Goal: Task Accomplishment & Management: Complete application form

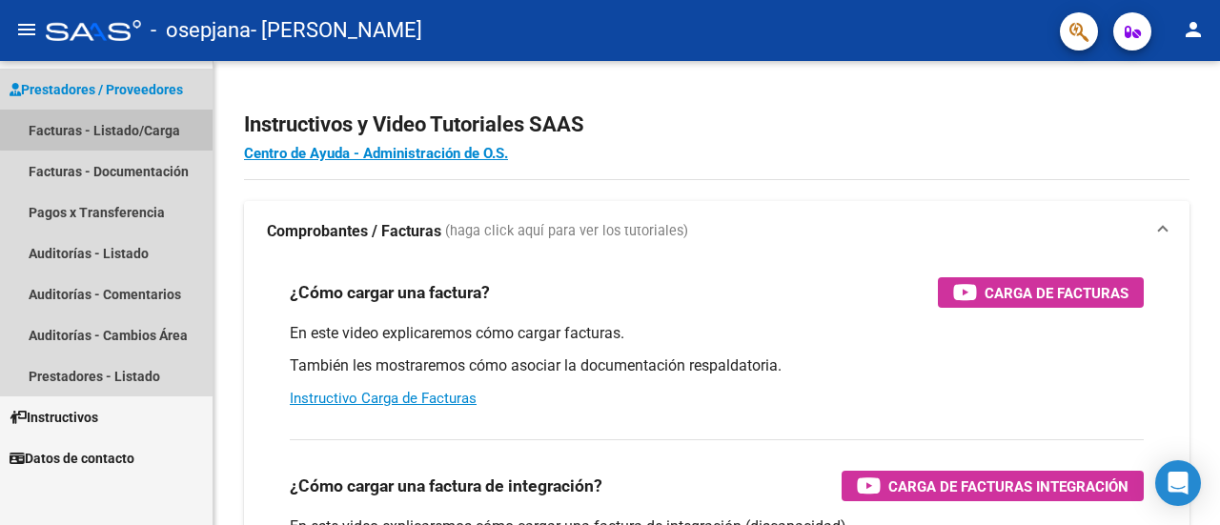
click at [129, 129] on link "Facturas - Listado/Carga" at bounding box center [106, 130] width 212 height 41
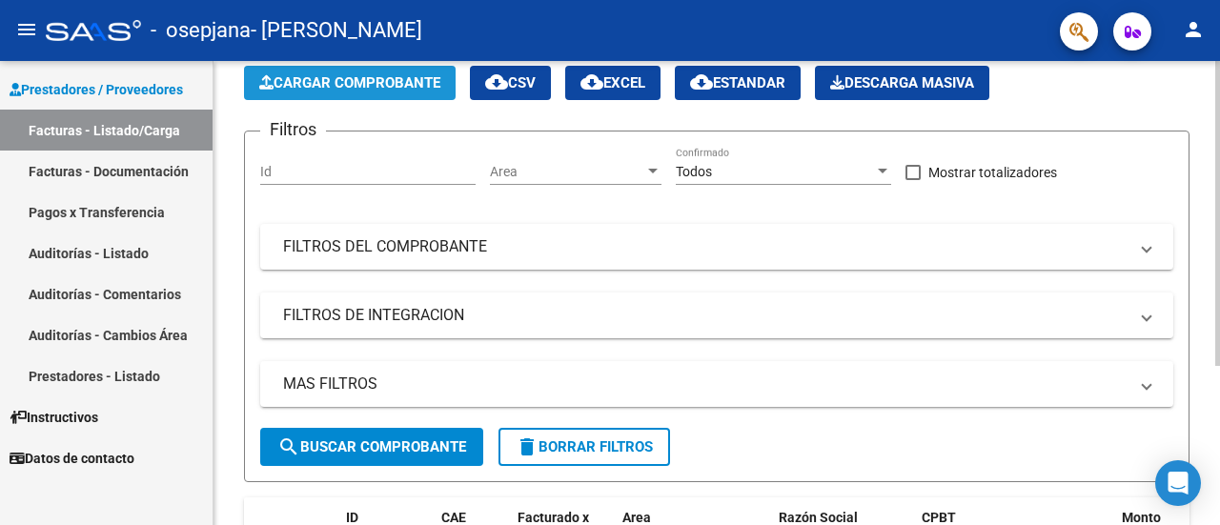
click at [353, 91] on span "Cargar Comprobante" at bounding box center [349, 82] width 181 height 17
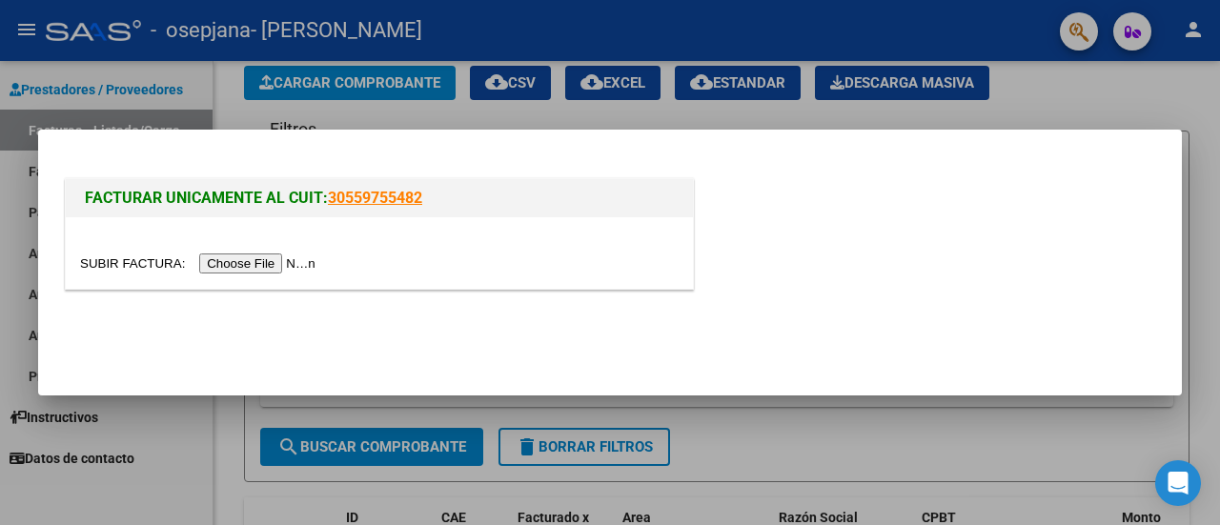
click at [273, 262] on input "file" at bounding box center [200, 263] width 241 height 20
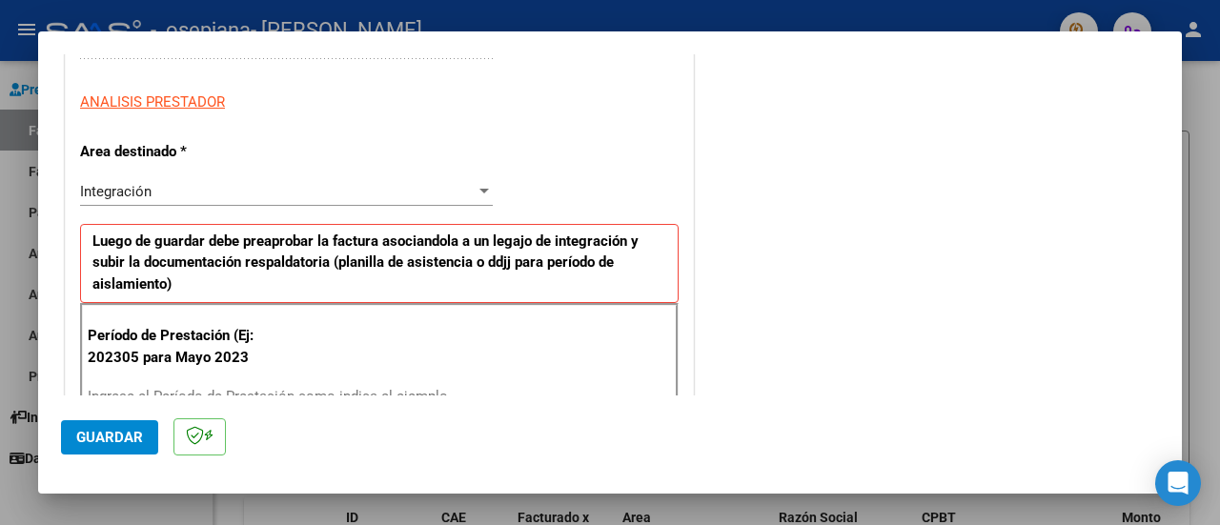
scroll to position [476, 0]
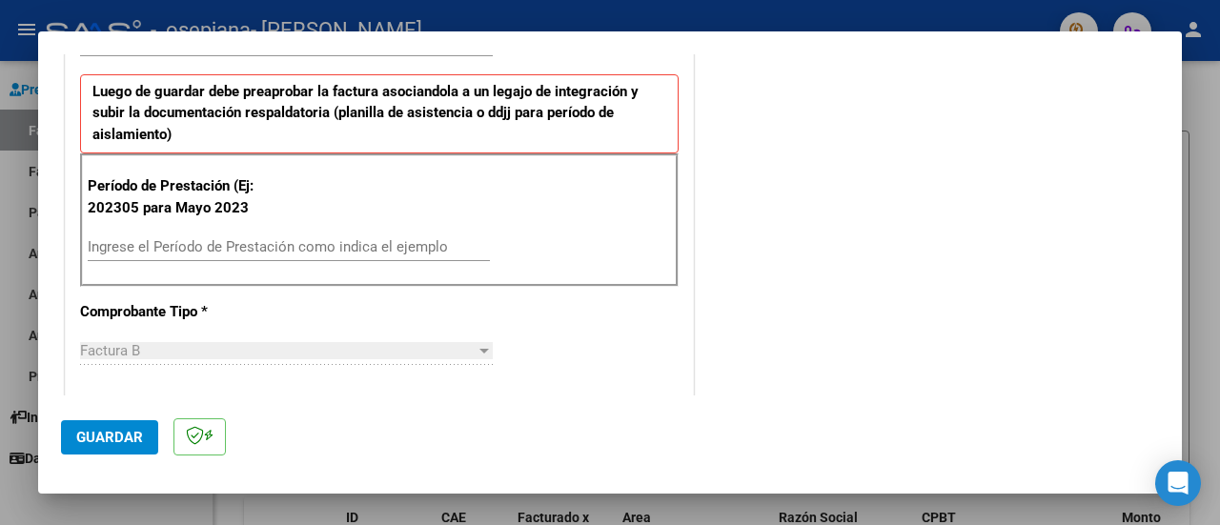
click at [262, 249] on input "Ingrese el Período de Prestación como indica el ejemplo" at bounding box center [289, 246] width 402 height 17
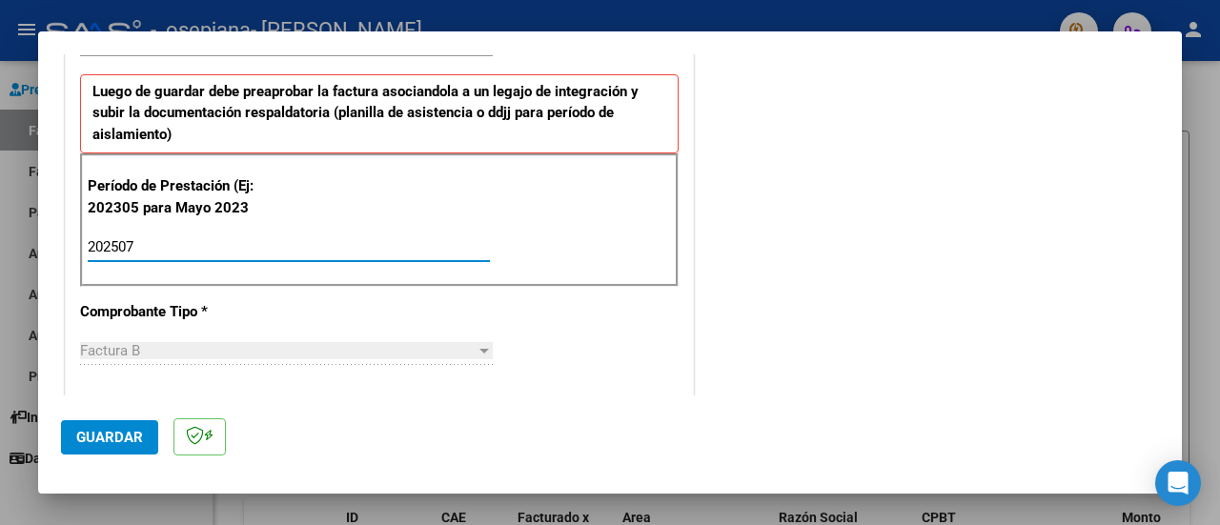
type input "202507"
click at [130, 434] on span "Guardar" at bounding box center [109, 437] width 67 height 17
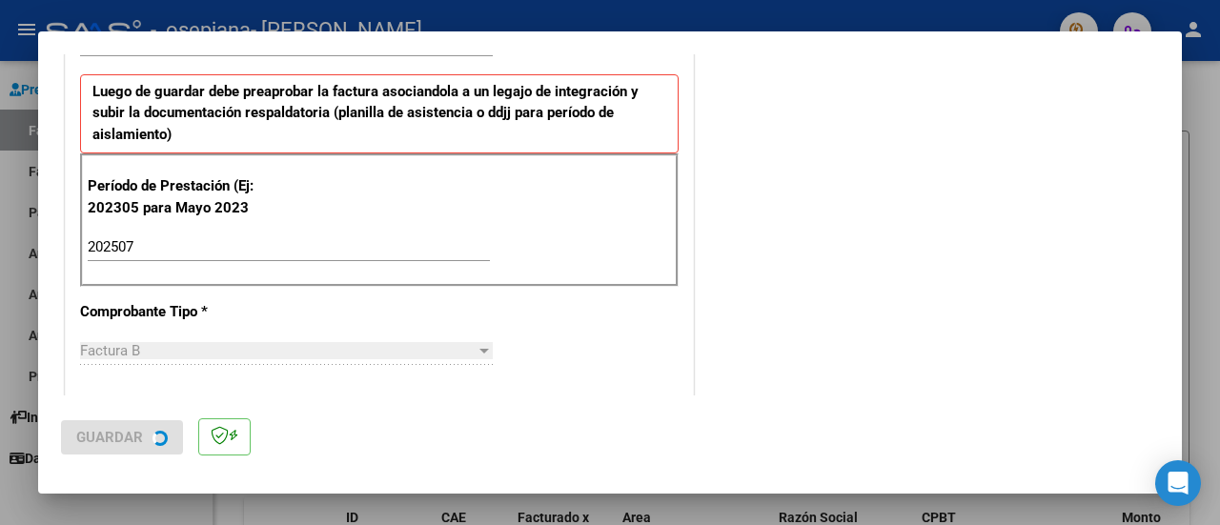
scroll to position [0, 0]
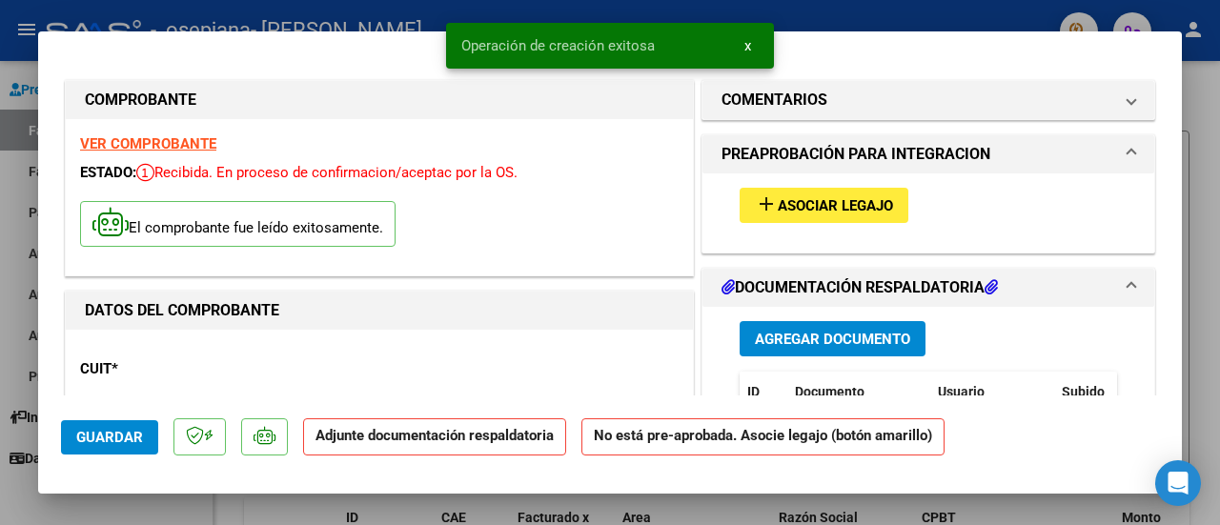
click at [762, 203] on mat-icon "add" at bounding box center [766, 203] width 23 height 23
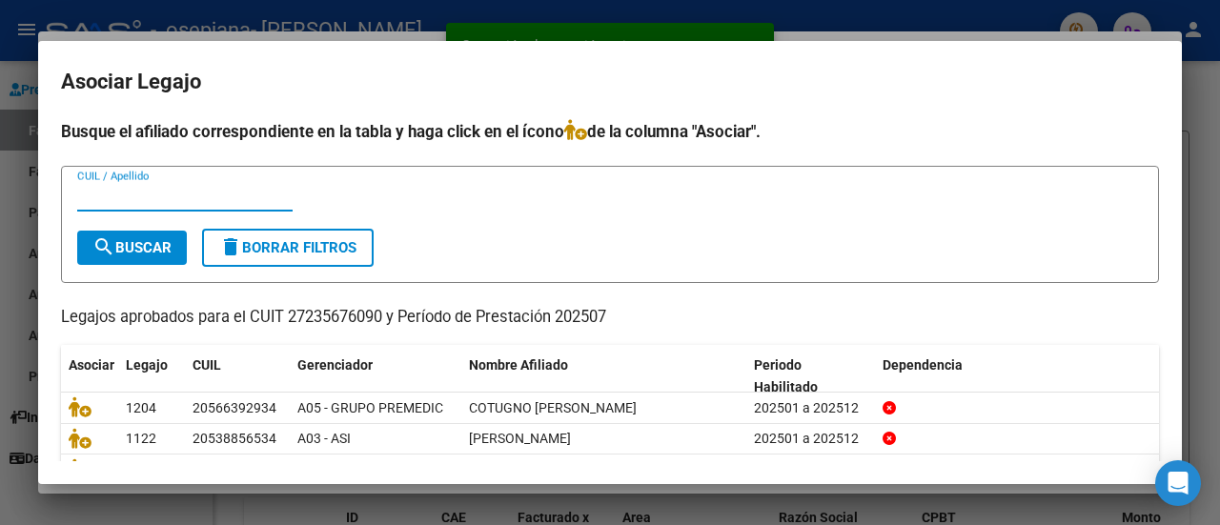
scroll to position [95, 0]
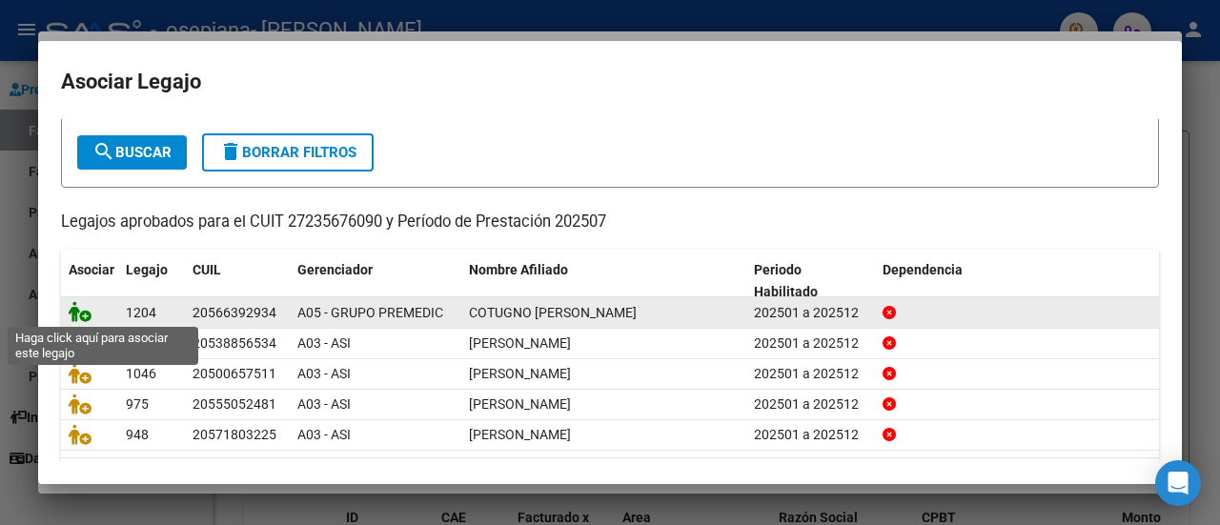
click at [90, 317] on icon at bounding box center [80, 311] width 23 height 21
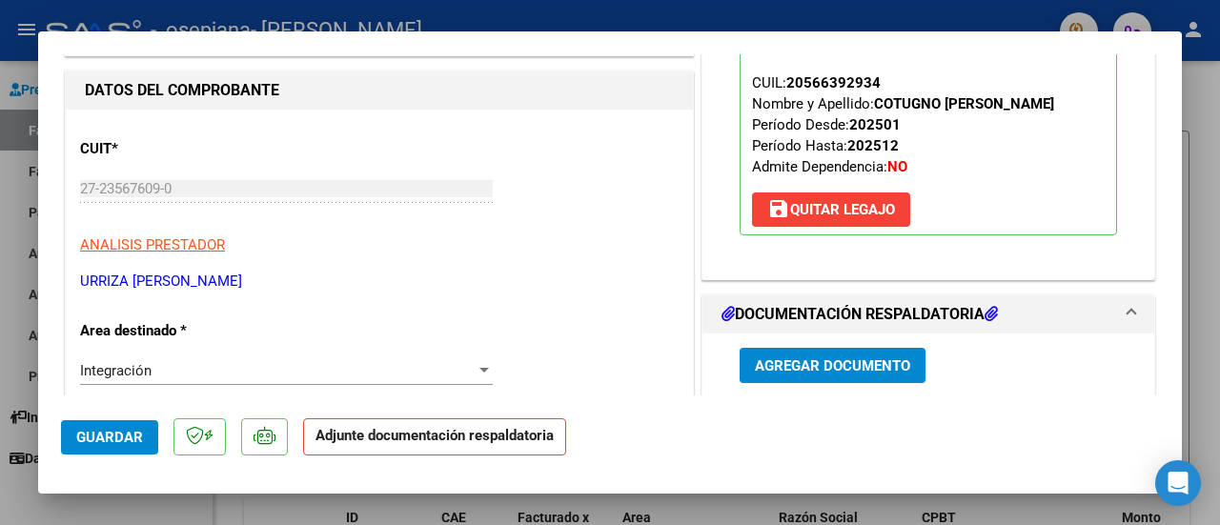
scroll to position [286, 0]
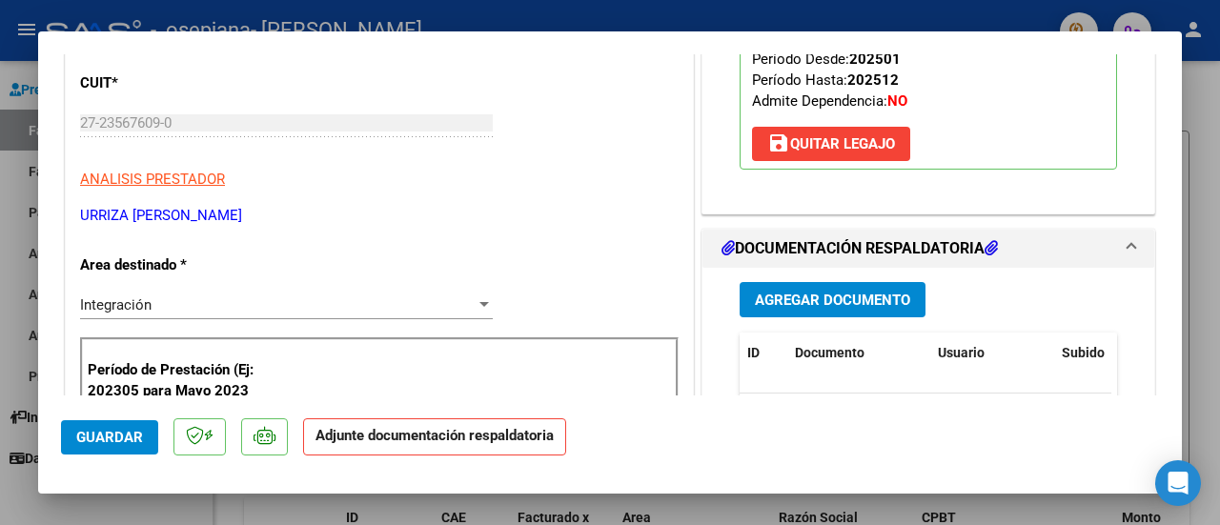
click at [784, 306] on button "Agregar Documento" at bounding box center [832, 299] width 186 height 35
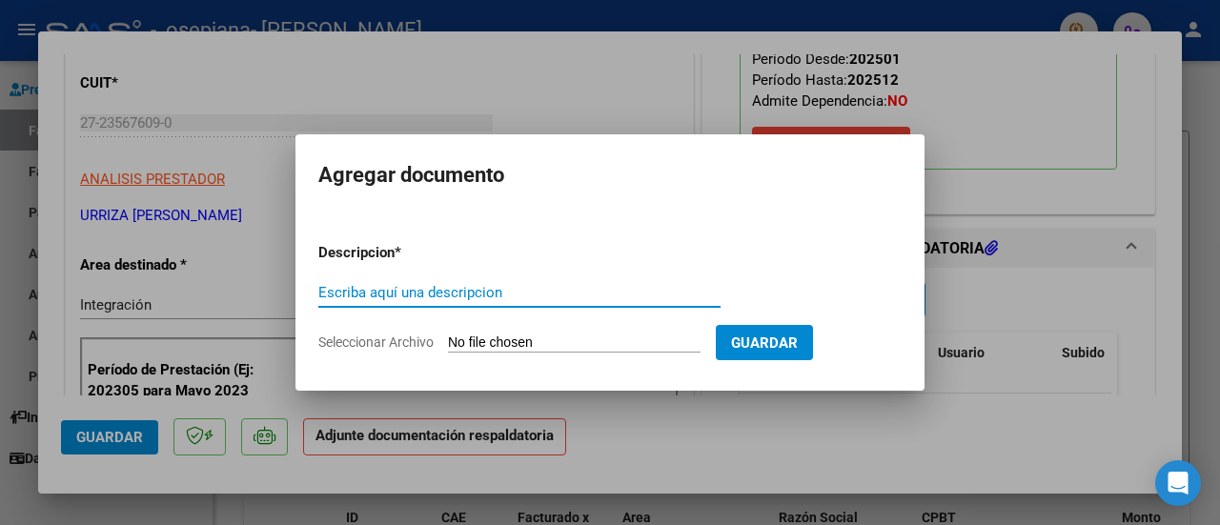
click at [507, 336] on input "Seleccionar Archivo" at bounding box center [574, 343] width 253 height 18
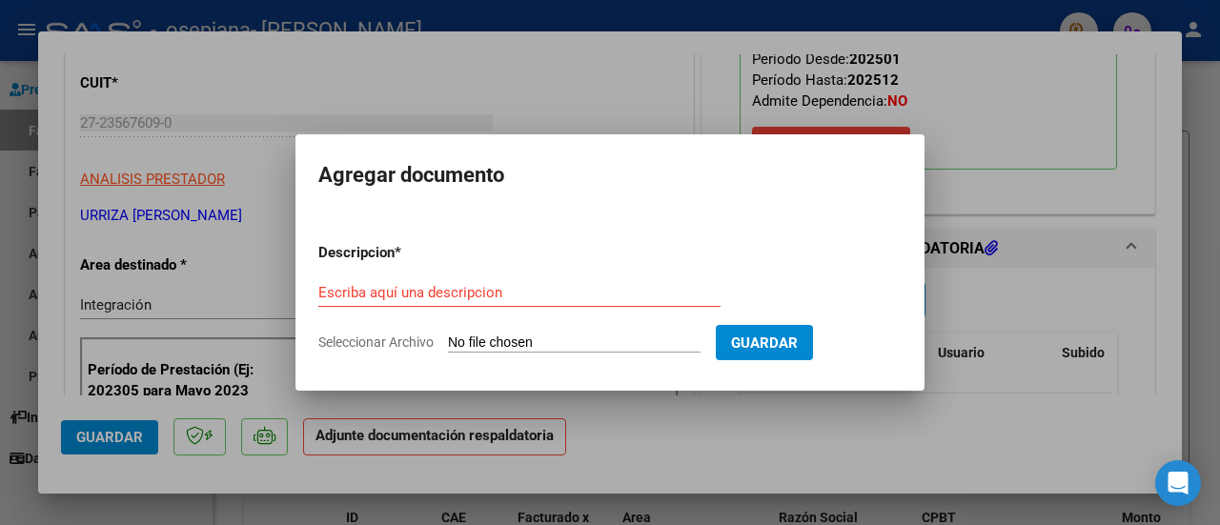
type input "C:\fakepath\ASIST SAIE [DATE] COTUGNO MILO.pdf"
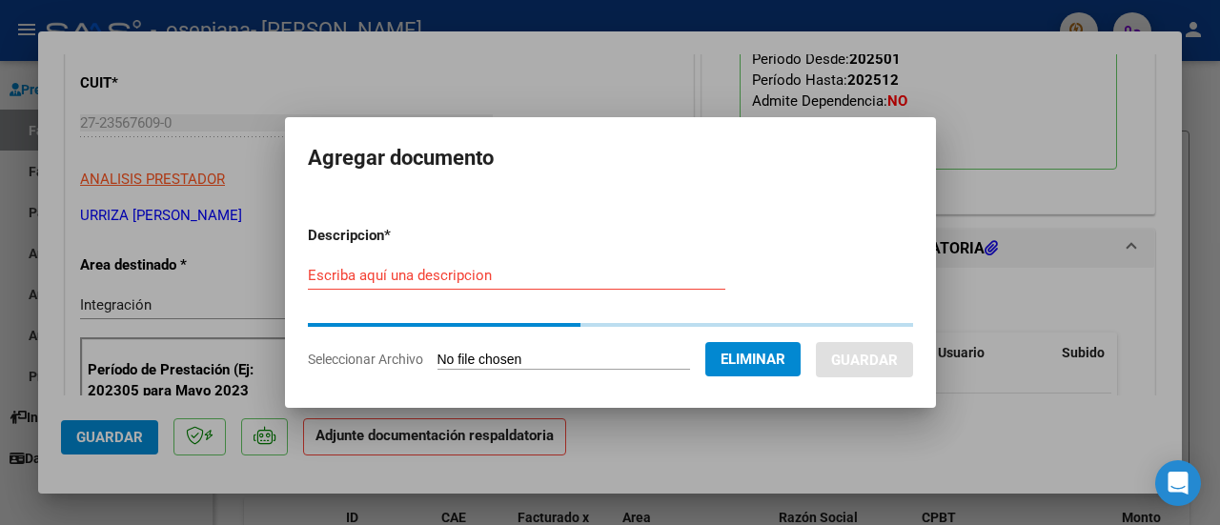
click at [495, 280] on input "Escriba aquí una descripcion" at bounding box center [516, 275] width 417 height 17
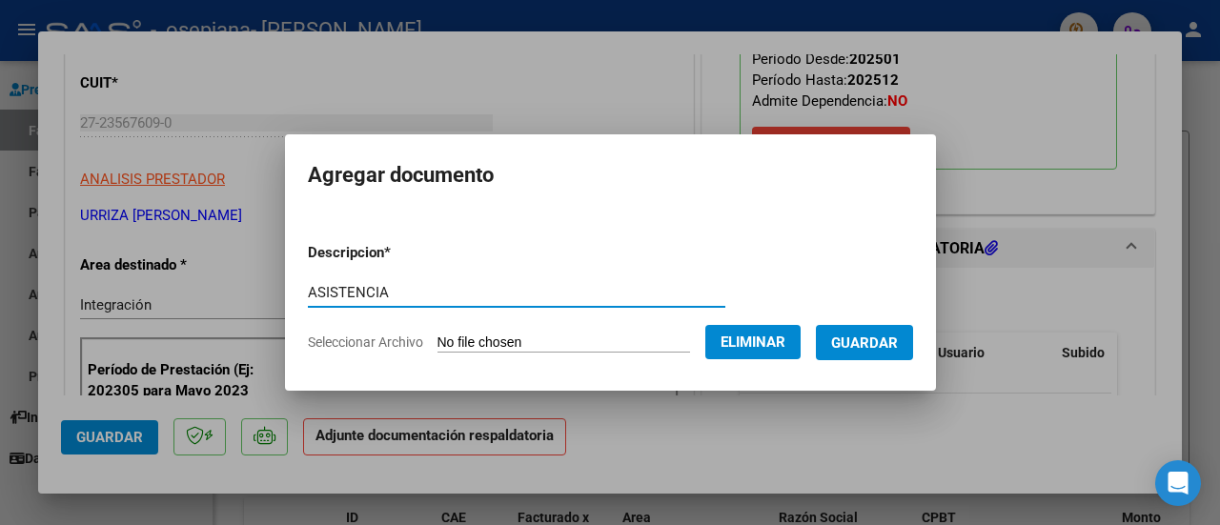
type input "ASISTENCIA"
click at [869, 348] on span "Guardar" at bounding box center [864, 342] width 67 height 17
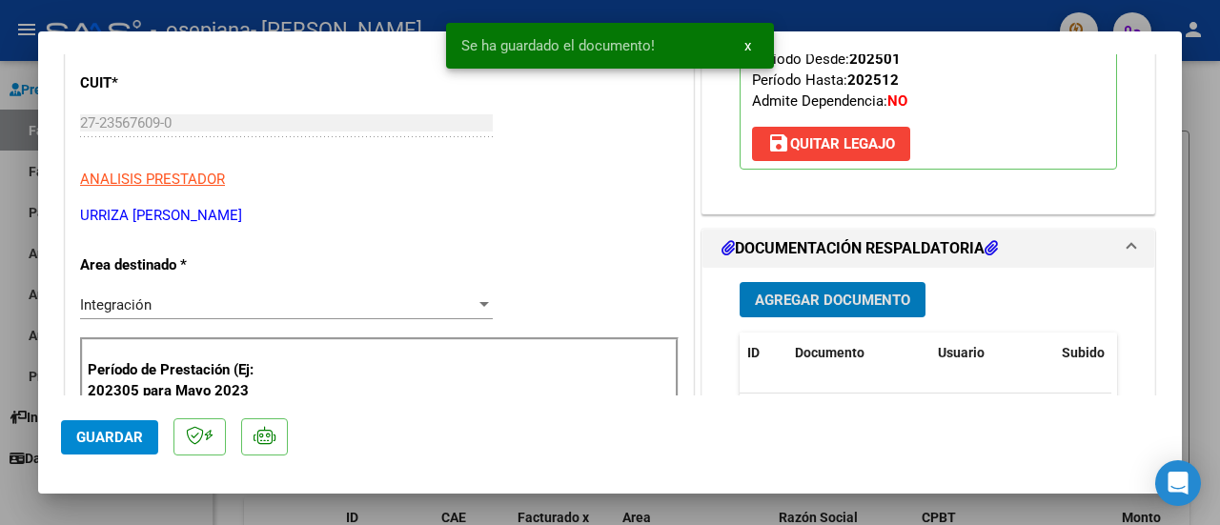
click at [144, 439] on button "Guardar" at bounding box center [109, 437] width 97 height 34
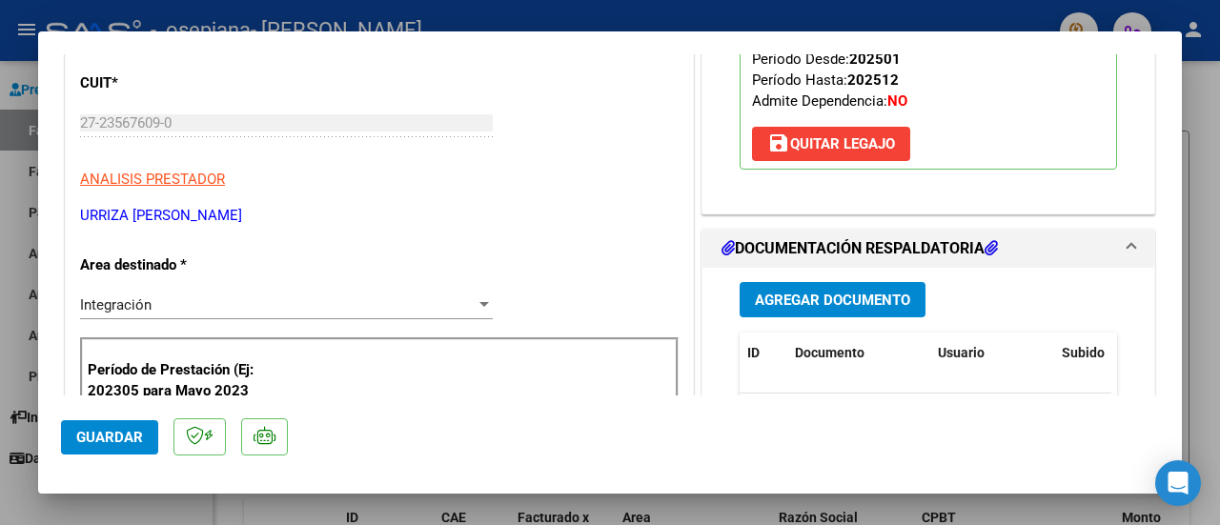
drag, startPoint x: 90, startPoint y: 435, endPoint x: 101, endPoint y: 479, distance: 45.3
click at [91, 435] on span "Guardar" at bounding box center [109, 437] width 67 height 17
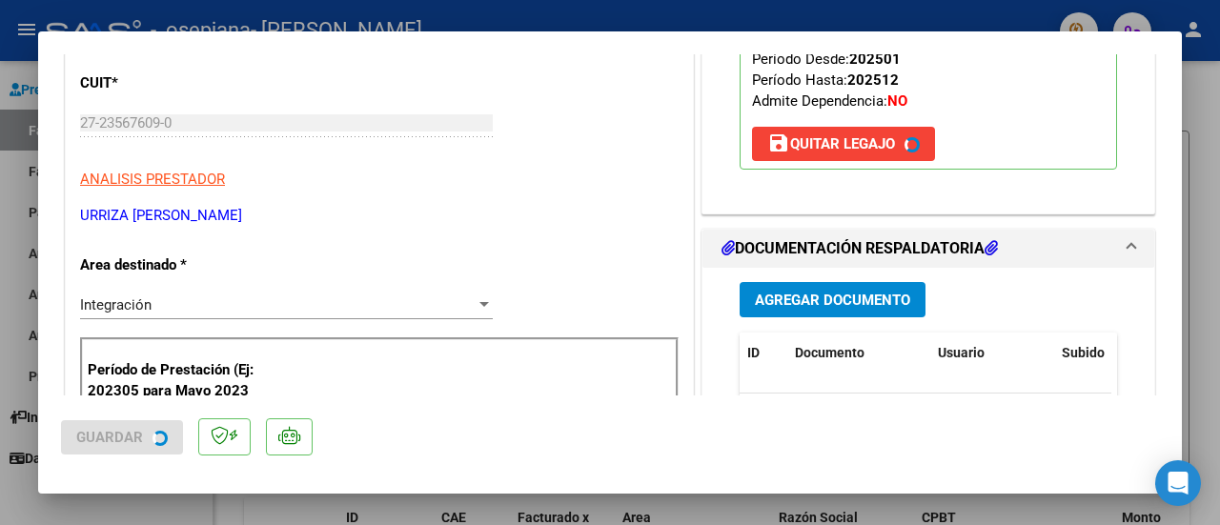
click at [113, 498] on div at bounding box center [610, 262] width 1220 height 525
